Goal: Task Accomplishment & Management: Complete application form

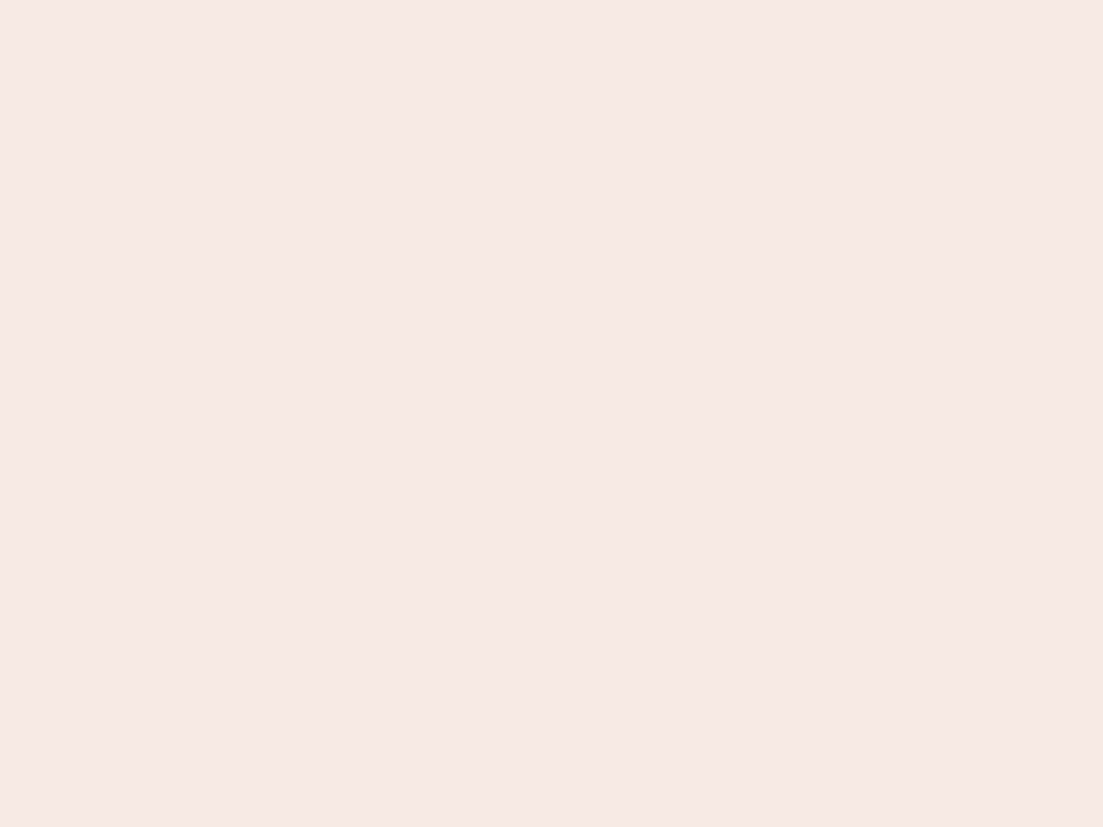
click at [551, 414] on nb-app "Almost there Thank you for registering for Newbook. Your account is under revie…" at bounding box center [551, 413] width 1103 height 827
click at [551, 0] on nb-app "Almost there Thank you for registering for Newbook. Your account is under revie…" at bounding box center [551, 413] width 1103 height 827
click at [589, 0] on nb-app "Almost there Thank you for registering for Newbook. Your account is under revie…" at bounding box center [551, 413] width 1103 height 827
click at [551, 414] on nb-app "Almost there Thank you for registering for Newbook. Your account is under revie…" at bounding box center [551, 413] width 1103 height 827
click at [551, 0] on nb-app "Almost there Thank you for registering for Newbook. Your account is under revie…" at bounding box center [551, 413] width 1103 height 827
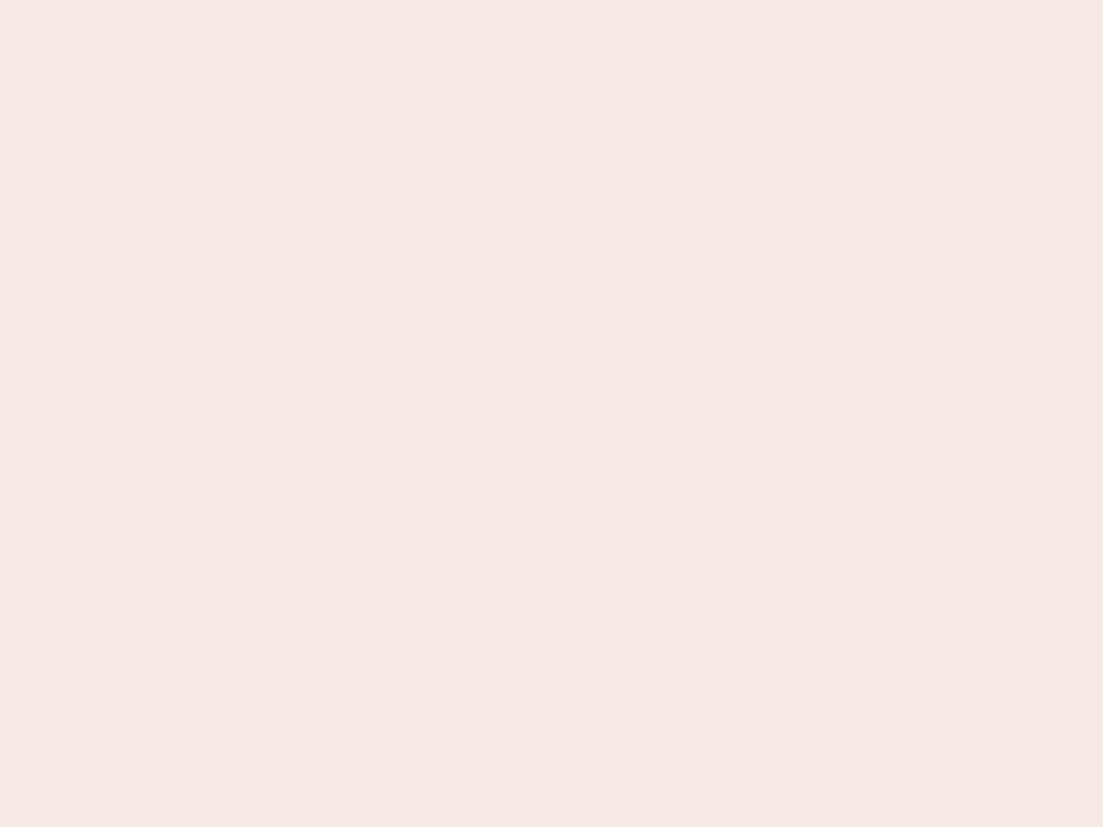
click at [385, 0] on nb-app "Almost there Thank you for registering for Newbook. Your account is under revie…" at bounding box center [551, 413] width 1103 height 827
click at [551, 414] on nb-app "Almost there Thank you for registering for Newbook. Your account is under revie…" at bounding box center [551, 413] width 1103 height 827
click at [551, 0] on nb-app "Almost there Thank you for registering for Newbook. Your account is under revie…" at bounding box center [551, 413] width 1103 height 827
click at [385, 0] on nb-app "Almost there Thank you for registering for Newbook. Your account is under revie…" at bounding box center [551, 413] width 1103 height 827
click at [551, 414] on nb-app "Almost there Thank you for registering for Newbook. Your account is under revie…" at bounding box center [551, 413] width 1103 height 827
